Goal: Navigation & Orientation: Go to known website

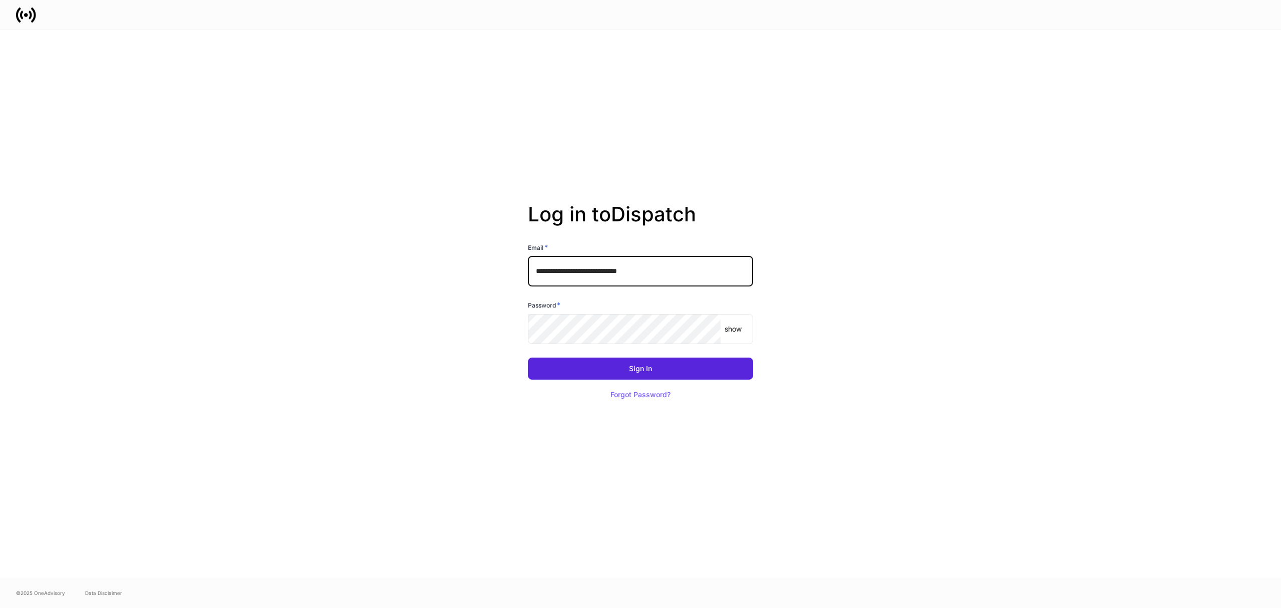
click at [629, 273] on input "**********" at bounding box center [640, 271] width 225 height 30
click at [541, 377] on button "Sign In" at bounding box center [640, 368] width 225 height 22
type input "**********"
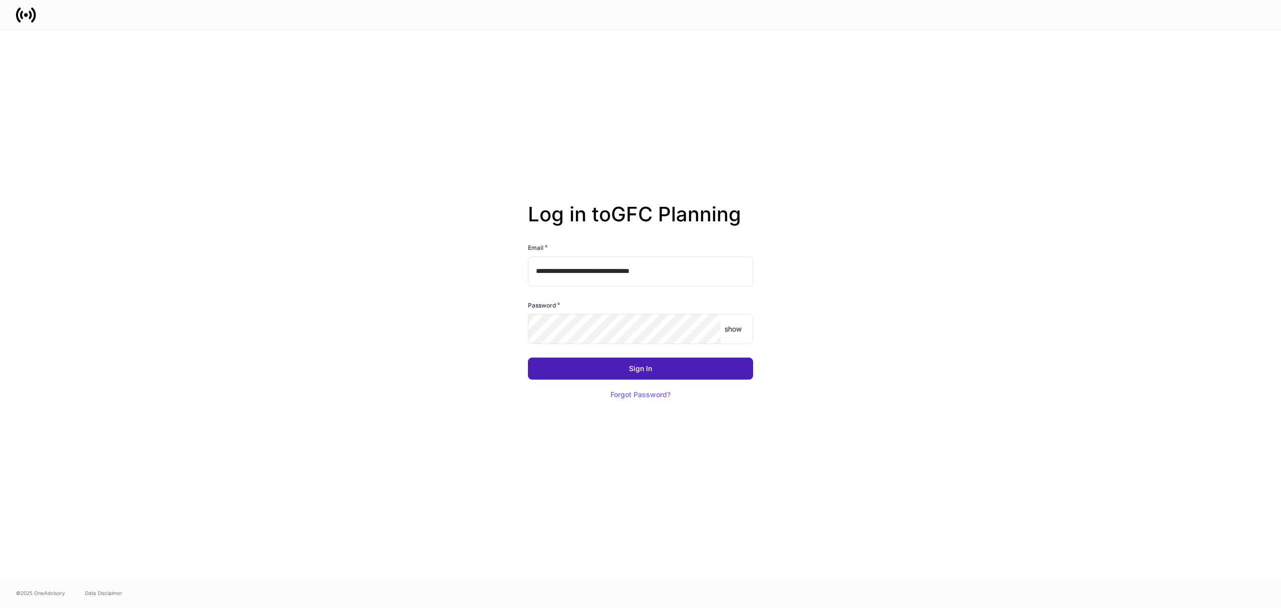
click at [639, 365] on div "Sign In" at bounding box center [640, 368] width 23 height 7
